Goal: Information Seeking & Learning: Learn about a topic

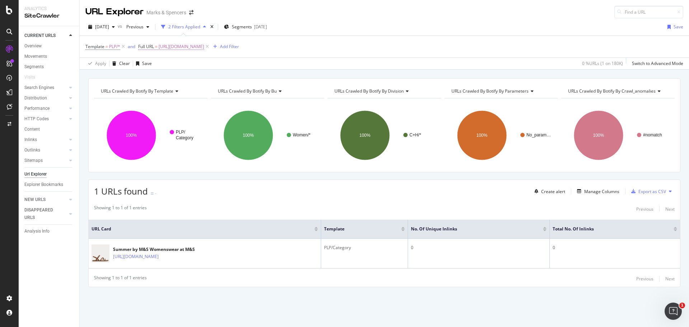
click at [204, 43] on span "[URL][DOMAIN_NAME]" at bounding box center [182, 47] width 46 height 10
click at [161, 63] on span "Equal to" at bounding box center [153, 63] width 16 height 6
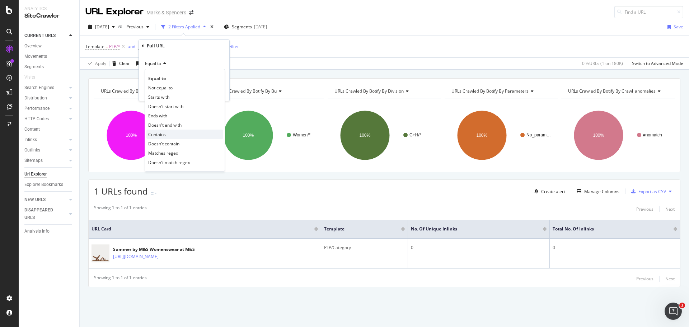
click at [156, 131] on span "Contains" at bounding box center [157, 134] width 18 height 6
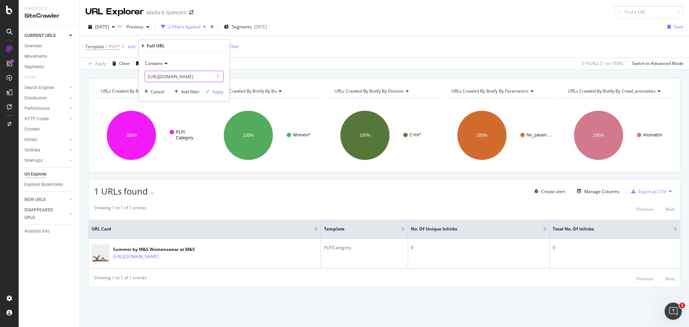
click at [167, 75] on input "[URL][DOMAIN_NAME]" at bounding box center [179, 76] width 68 height 11
paste input "sports-socks"
type input "sports-socks"
click at [215, 90] on div "Apply" at bounding box center [218, 92] width 11 height 6
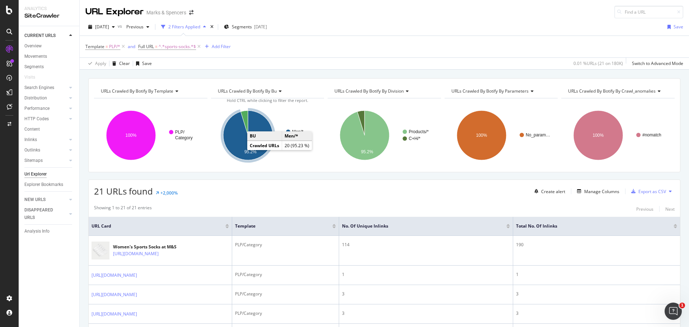
click at [241, 149] on icon "A chart." at bounding box center [248, 136] width 50 height 50
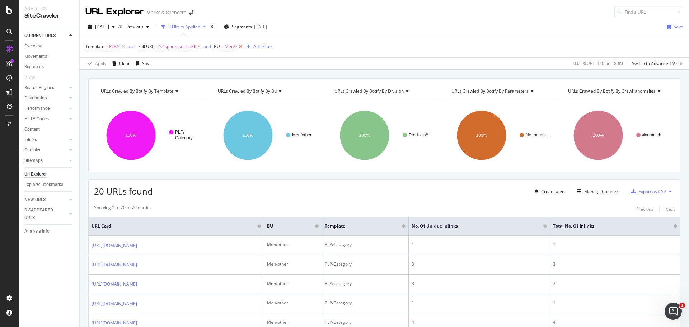
click at [240, 47] on icon at bounding box center [241, 46] width 6 height 7
